Goal: Task Accomplishment & Management: Manage account settings

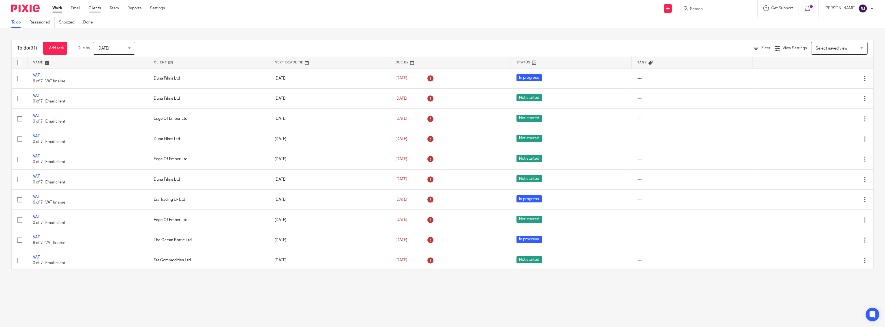
click at [96, 6] on link "Clients" at bounding box center [95, 8] width 12 height 6
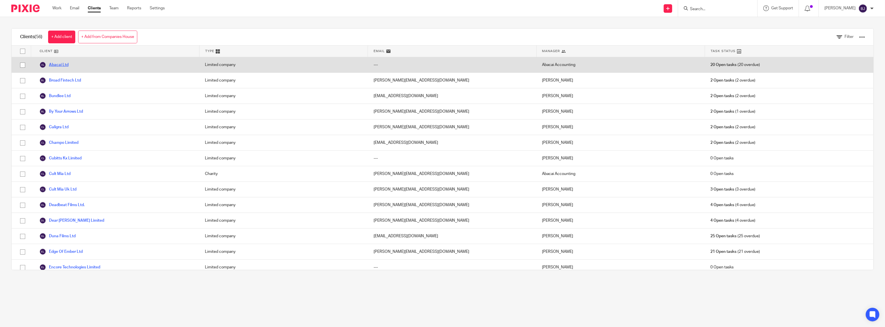
click at [57, 64] on link "Abacai Ltd" at bounding box center [53, 64] width 29 height 7
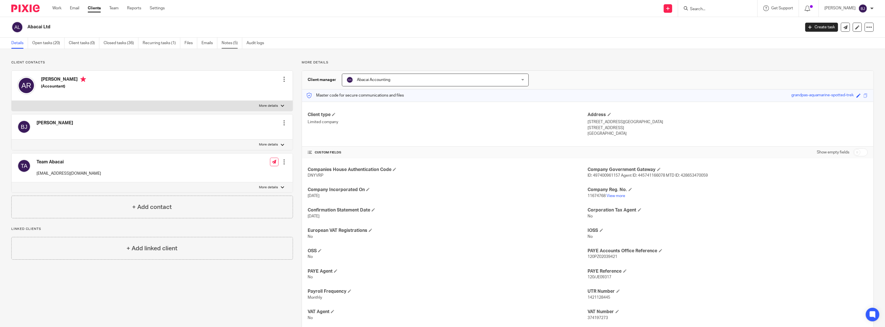
click at [228, 46] on link "Notes (5)" at bounding box center [232, 43] width 21 height 11
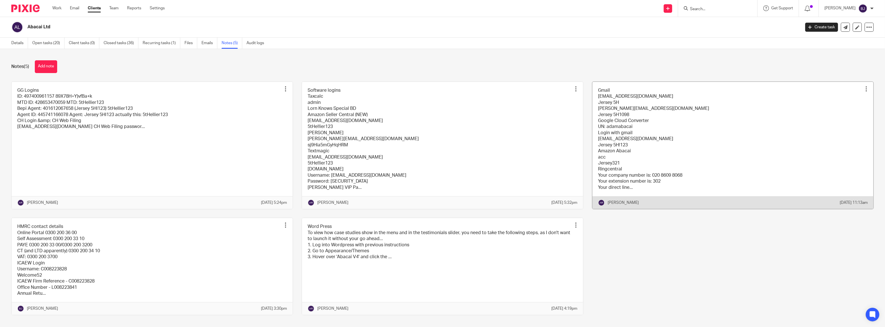
click at [619, 145] on link at bounding box center [732, 145] width 281 height 127
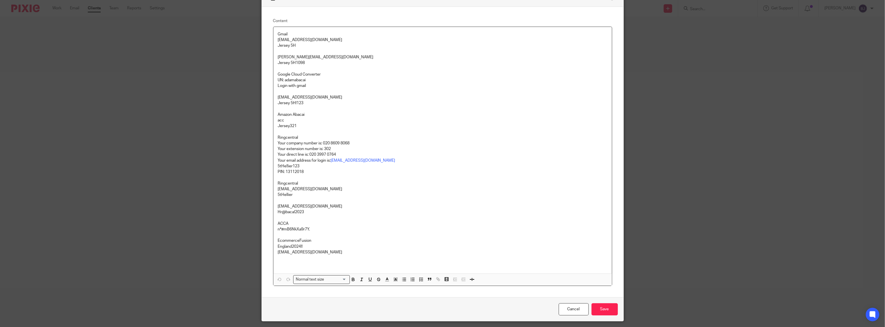
scroll to position [25, 0]
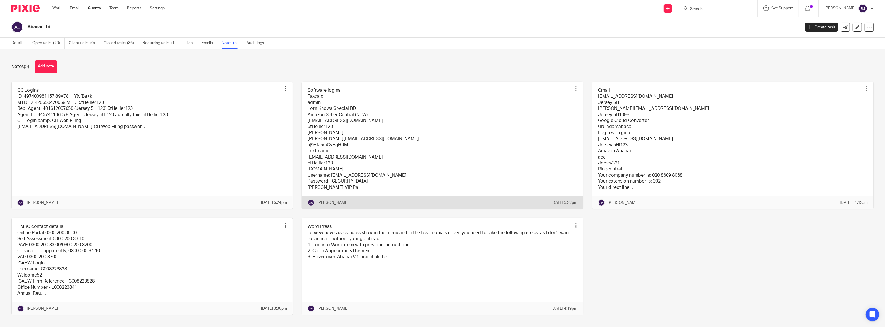
click at [328, 154] on link at bounding box center [442, 145] width 281 height 127
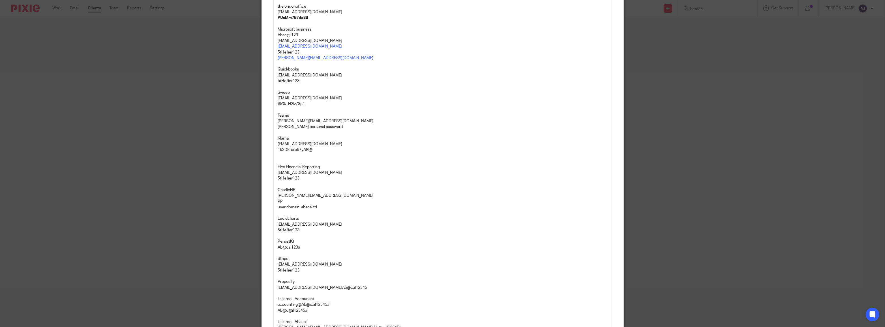
scroll to position [206, 0]
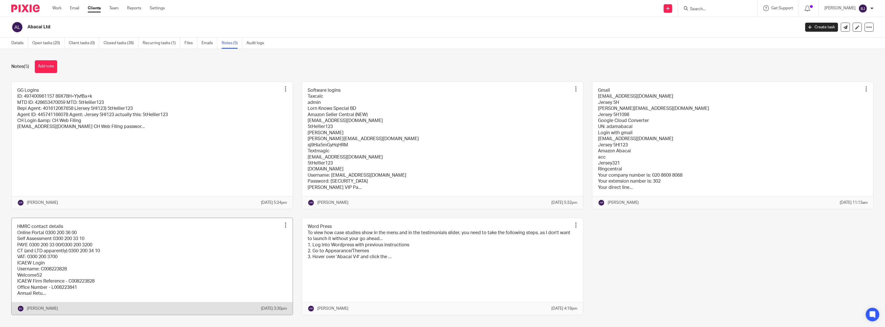
click at [122, 245] on link at bounding box center [152, 266] width 281 height 97
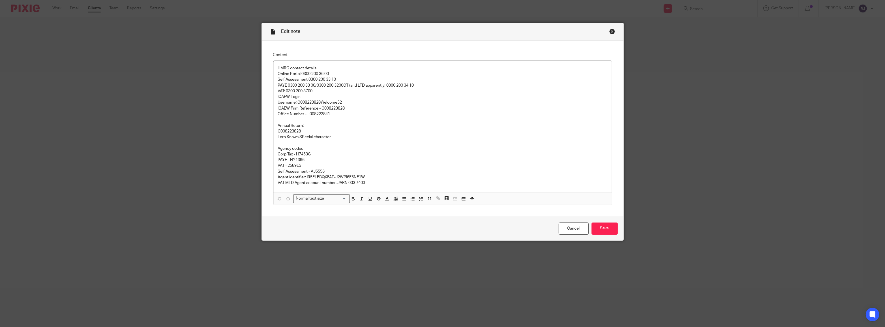
drag, startPoint x: 321, startPoint y: 145, endPoint x: 319, endPoint y: 149, distance: 5.4
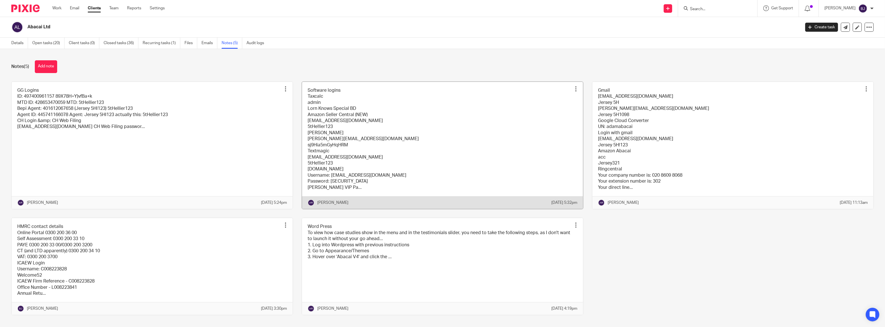
click at [340, 115] on link at bounding box center [442, 145] width 281 height 127
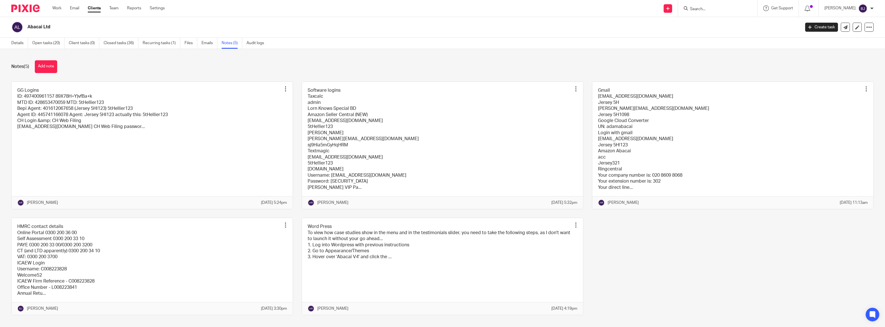
click at [155, 147] on link at bounding box center [152, 145] width 281 height 127
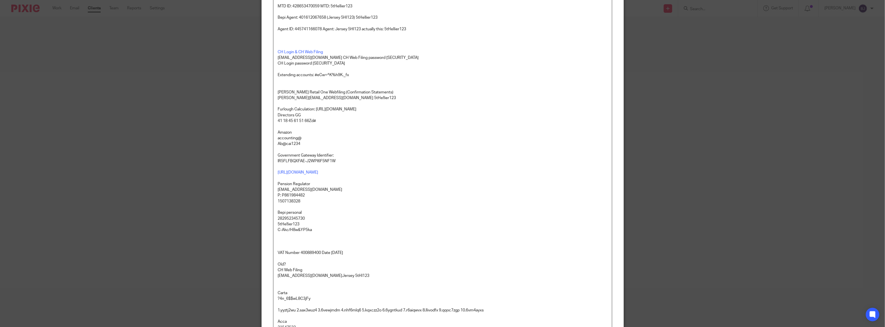
scroll to position [128, 0]
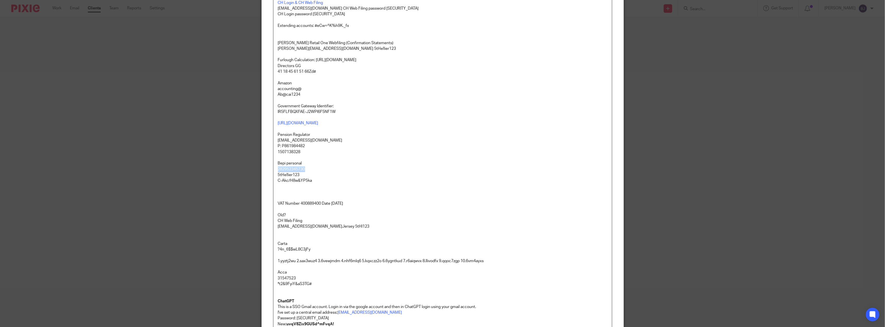
drag, startPoint x: 305, startPoint y: 166, endPoint x: 276, endPoint y: 168, distance: 29.5
click at [278, 168] on p "282952345730" at bounding box center [442, 169] width 329 height 6
copy p "282952345730"
